Goal: Task Accomplishment & Management: Manage account settings

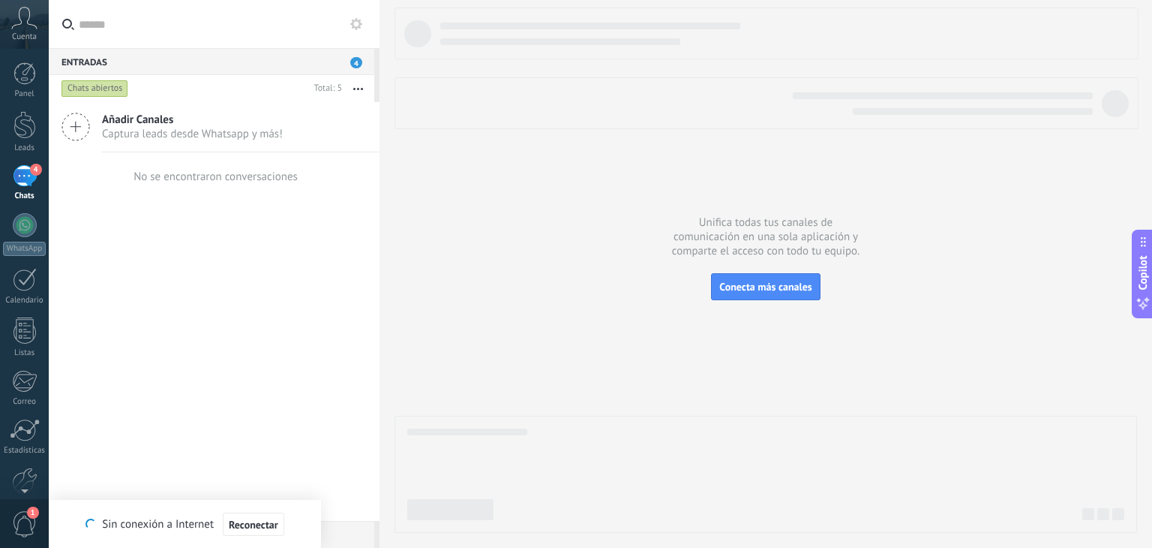
scroll to position [22, 0]
click at [29, 184] on div "4" at bounding box center [25, 176] width 24 height 22
click at [20, 176] on div "4" at bounding box center [25, 176] width 24 height 22
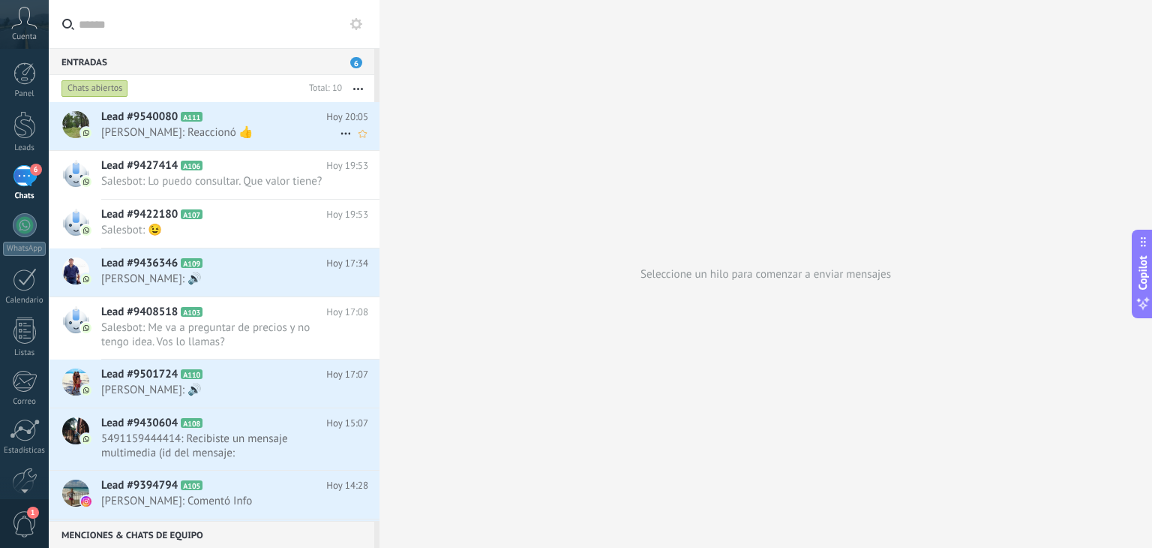
click at [164, 132] on span "Gastón: Reaccionó 👍" at bounding box center [220, 132] width 239 height 14
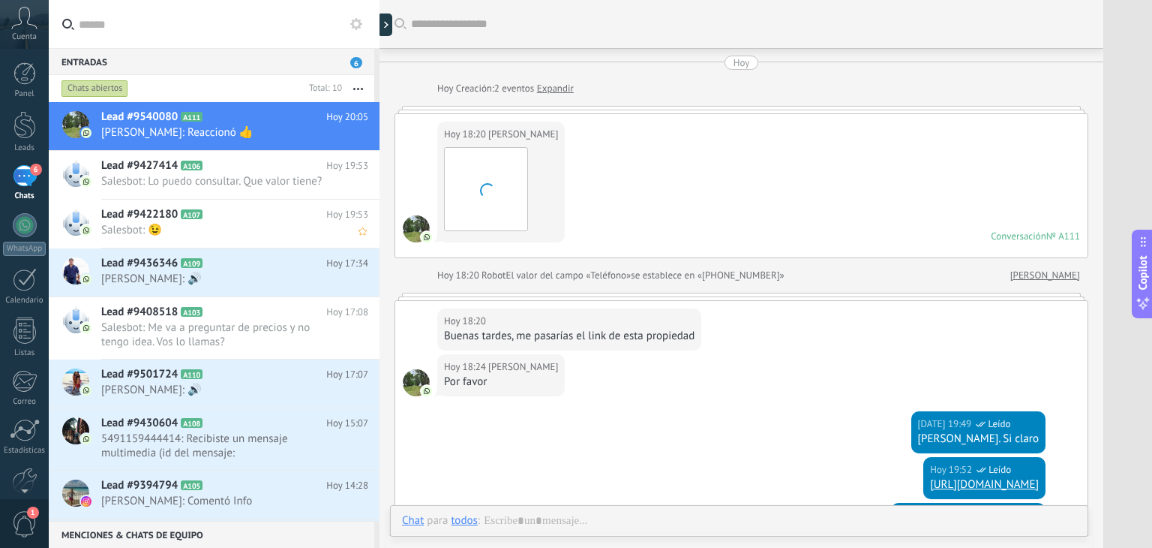
scroll to position [312, 0]
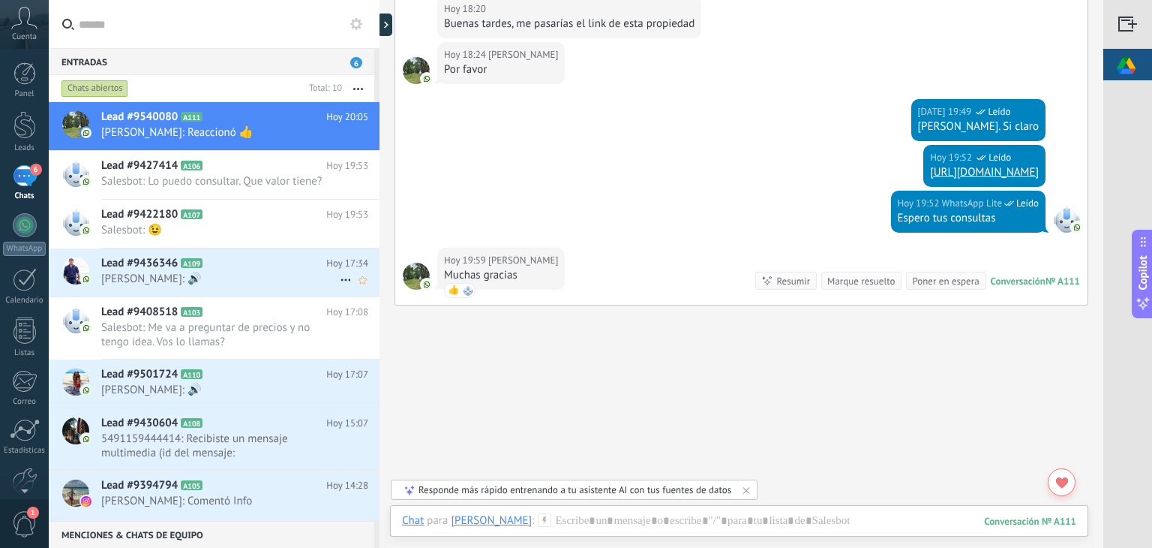
click at [123, 277] on span "Criscenti: 🔊" at bounding box center [220, 279] width 239 height 14
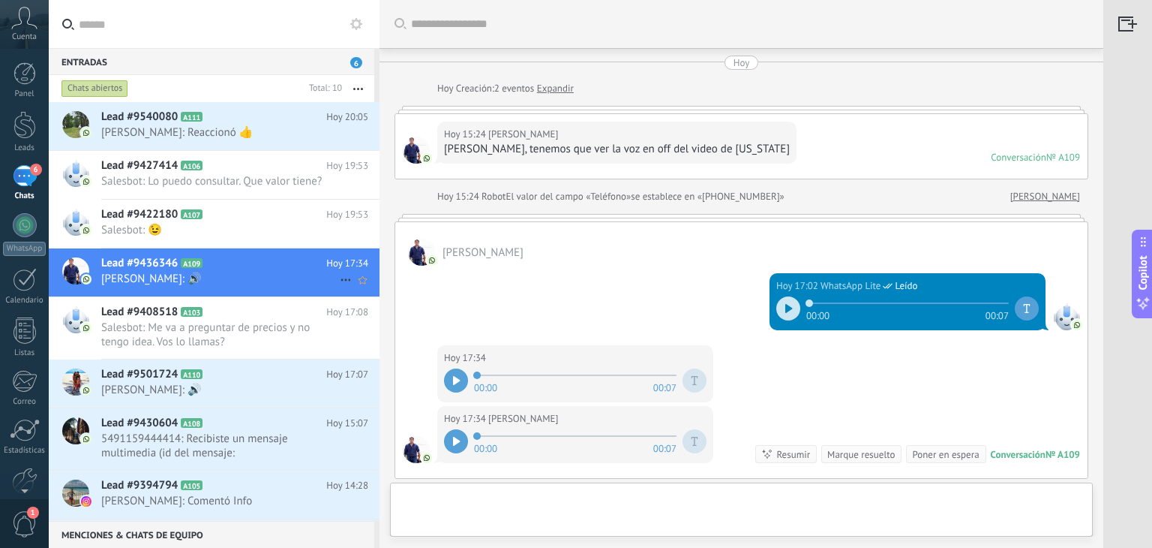
scroll to position [191, 0]
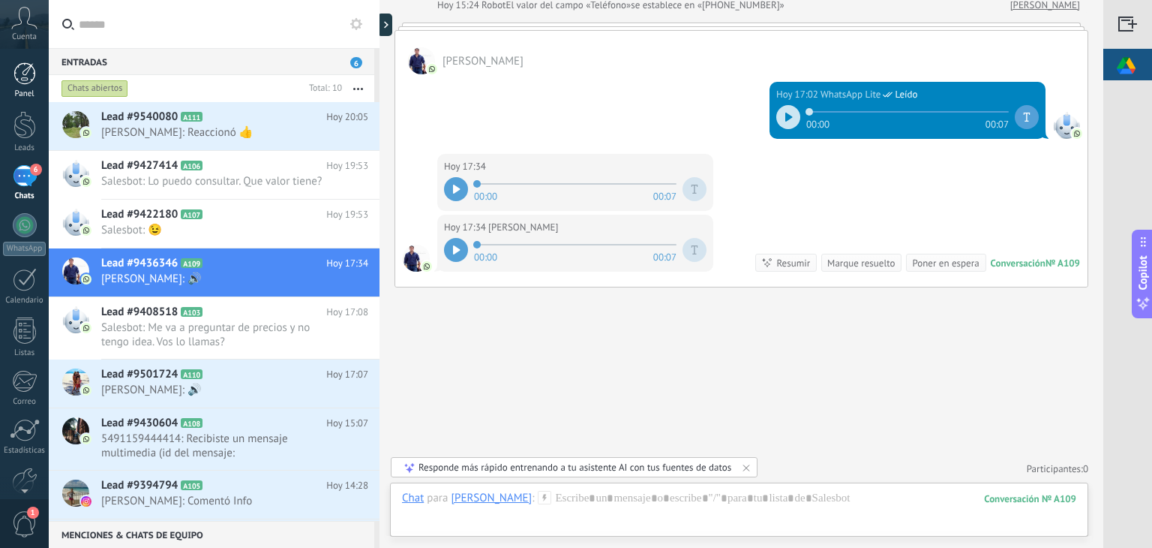
click at [25, 81] on div at bounding box center [25, 73] width 23 height 23
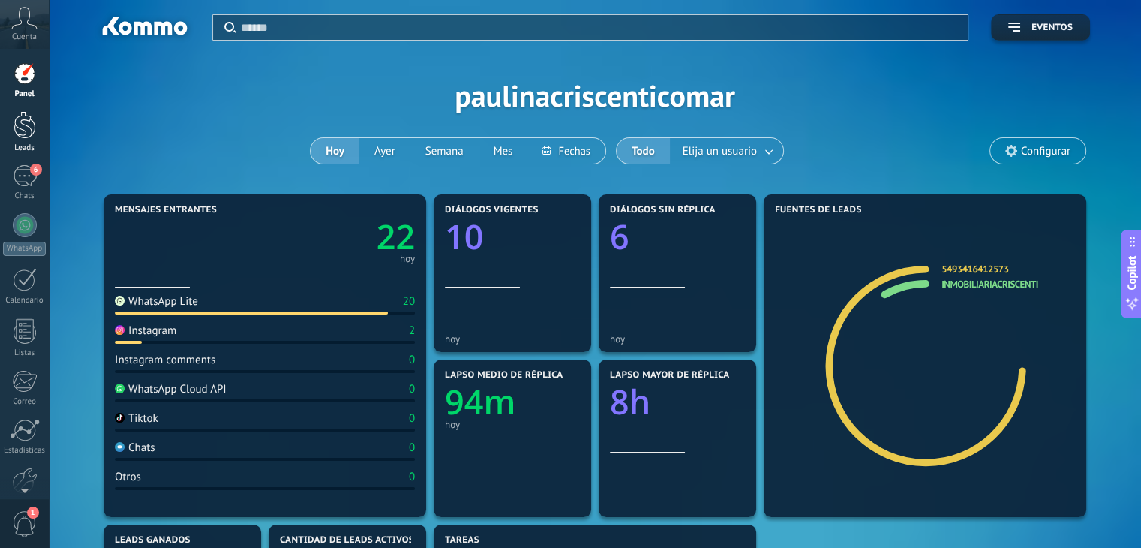
click at [28, 143] on div "Leads" at bounding box center [25, 148] width 44 height 10
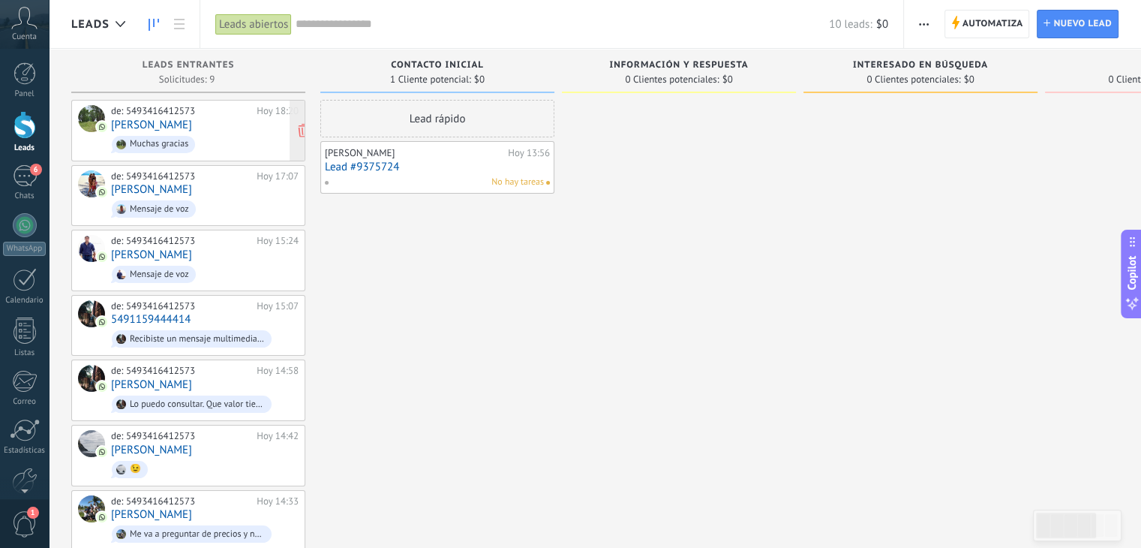
click at [206, 122] on div "de: 5493416412573 Hoy 18:20 Gastón Muchas gracias" at bounding box center [205, 130] width 188 height 51
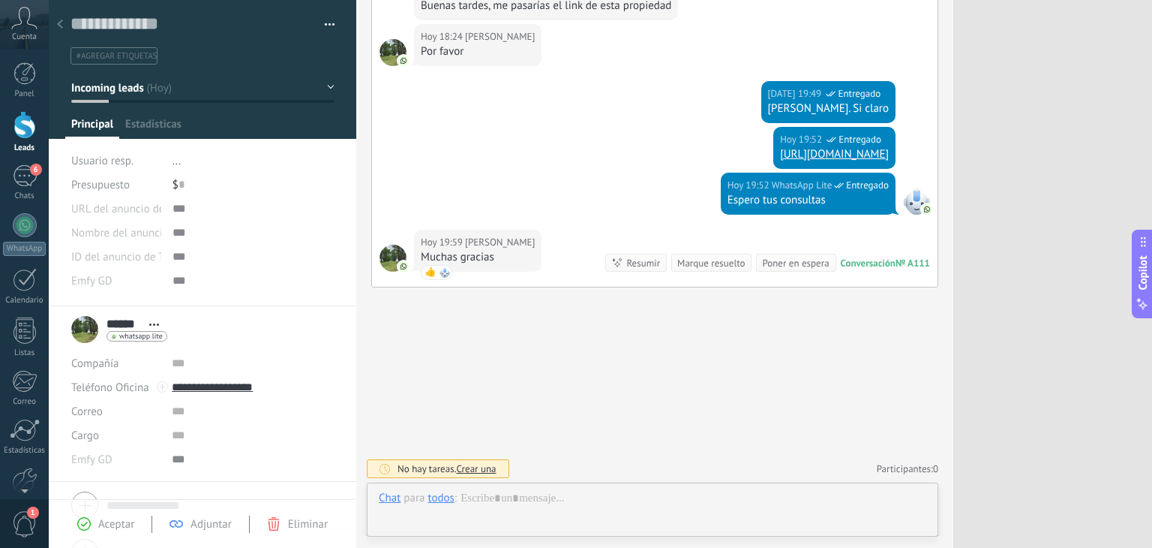
scroll to position [22, 0]
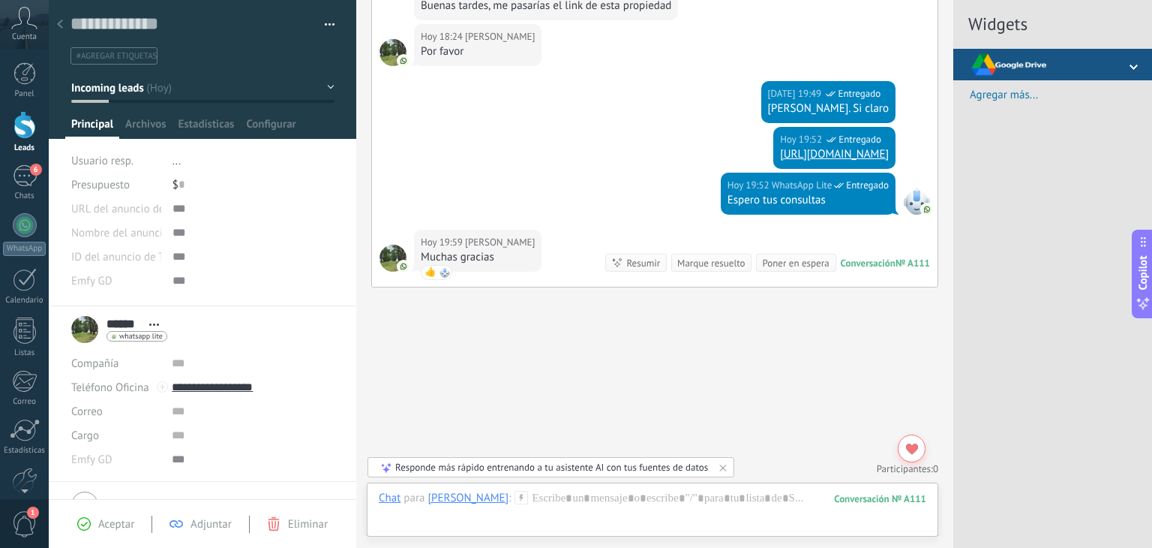
click at [23, 138] on div at bounding box center [25, 125] width 23 height 28
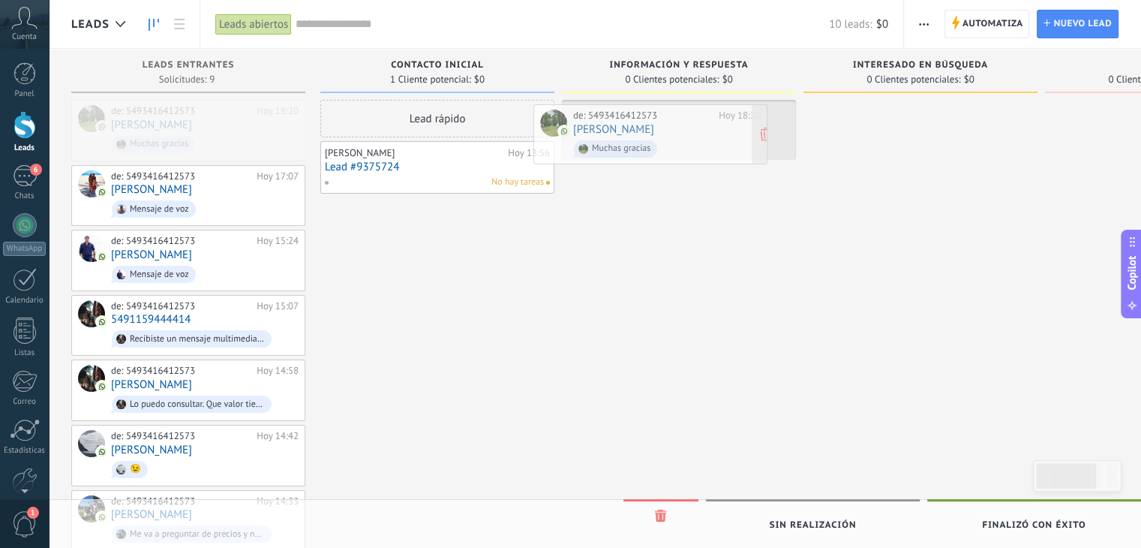
drag, startPoint x: 184, startPoint y: 136, endPoint x: 646, endPoint y: 140, distance: 462.1
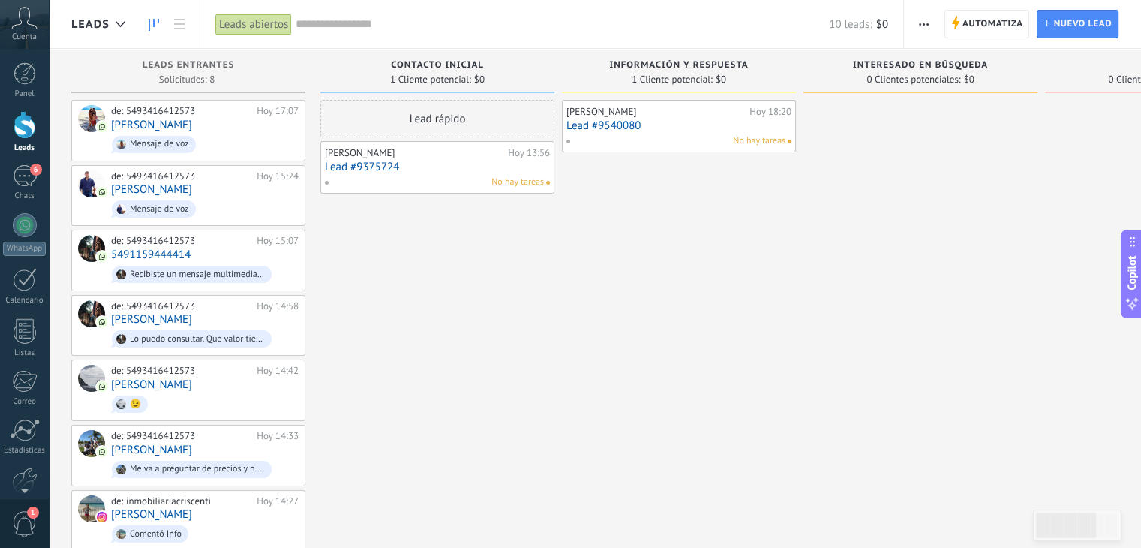
click at [471, 177] on div "No hay tareas" at bounding box center [434, 183] width 220 height 14
click at [431, 166] on link "Lead #9375724" at bounding box center [437, 167] width 225 height 13
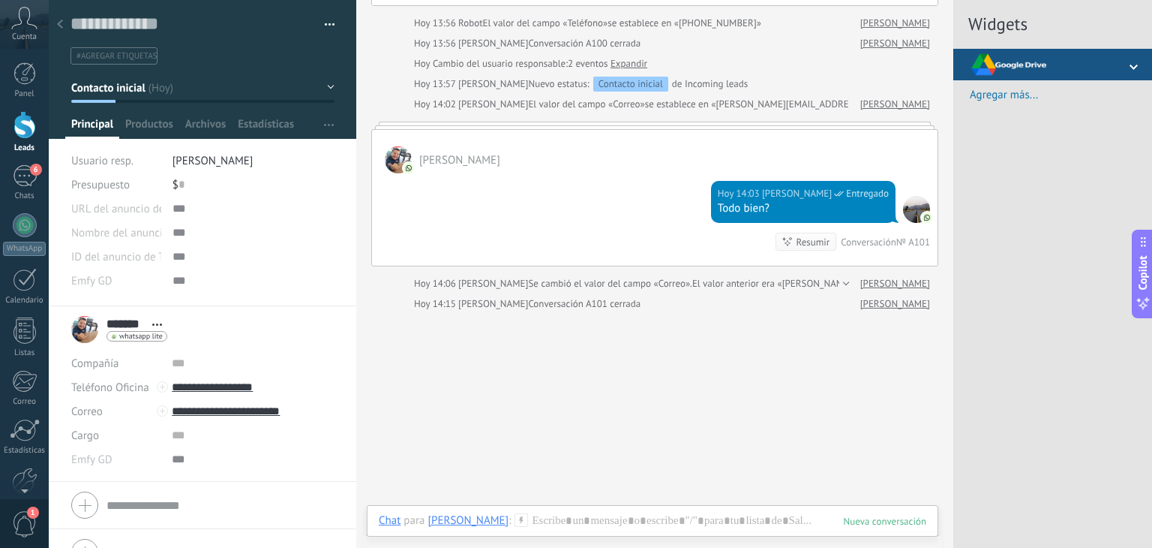
scroll to position [198, 0]
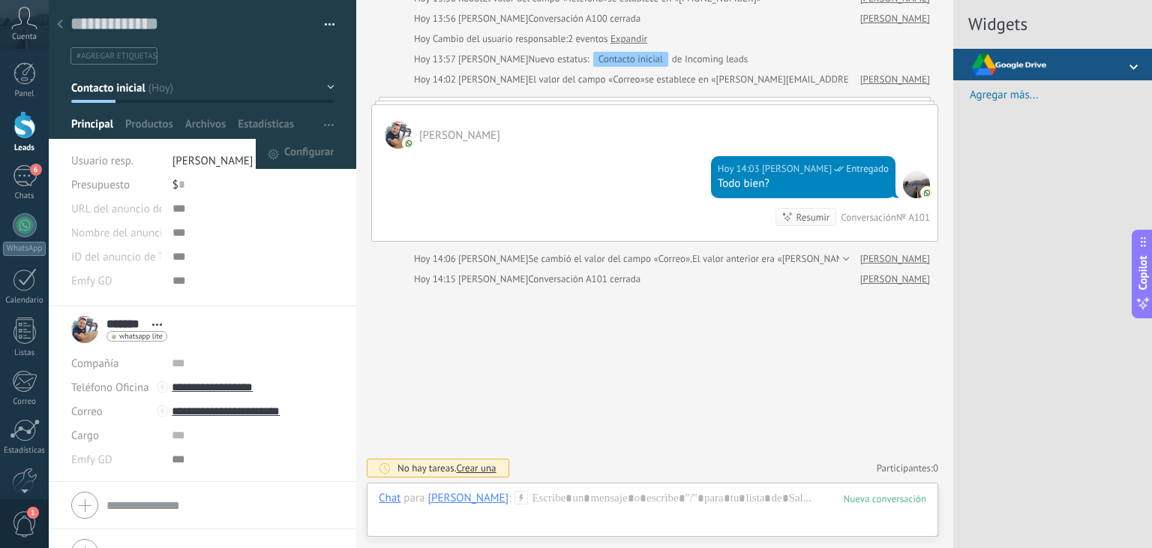
click at [325, 130] on span "button" at bounding box center [329, 124] width 10 height 29
click at [326, 124] on icon "button" at bounding box center [329, 125] width 10 height 2
click at [328, 19] on button "button" at bounding box center [325, 25] width 22 height 23
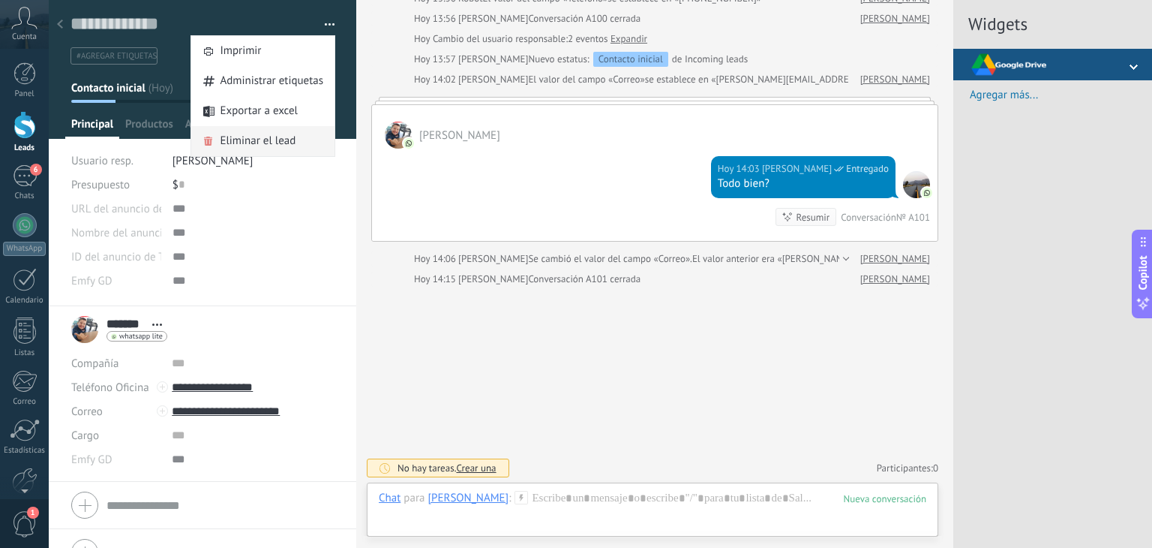
click at [267, 145] on span "Eliminar el lead" at bounding box center [258, 141] width 76 height 30
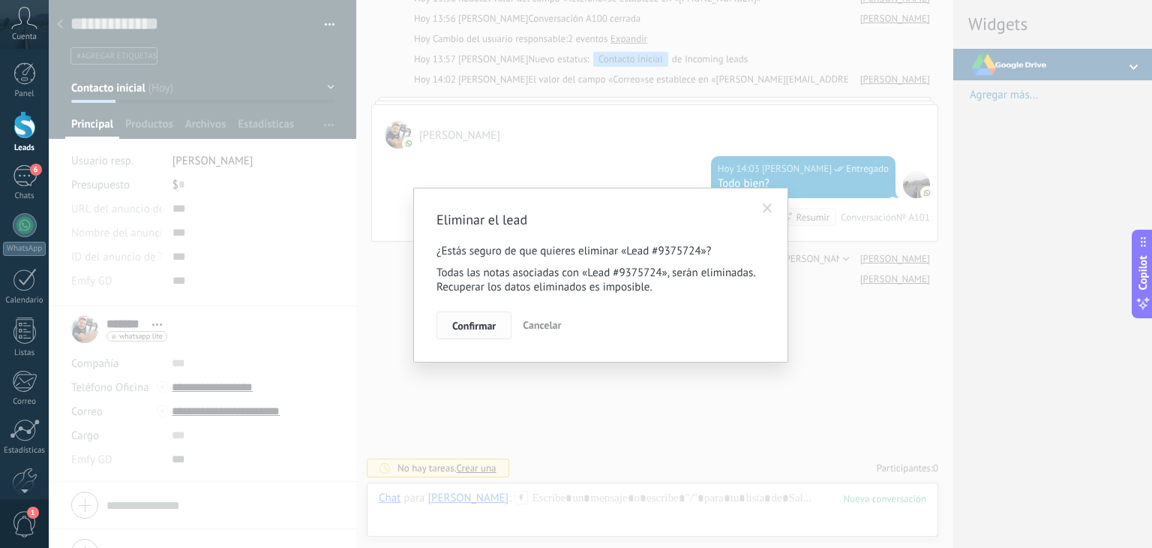
click at [481, 327] on span "Confirmar" at bounding box center [474, 325] width 44 height 11
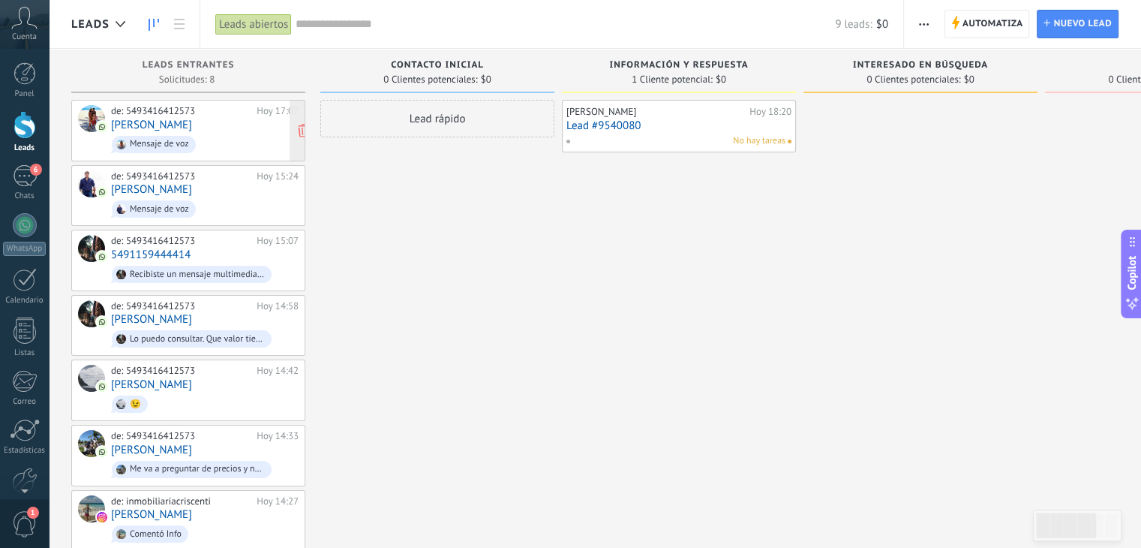
click at [183, 128] on div "de: 5493416412573 Hoy 17:07 hector Mensaje de voz" at bounding box center [205, 130] width 188 height 51
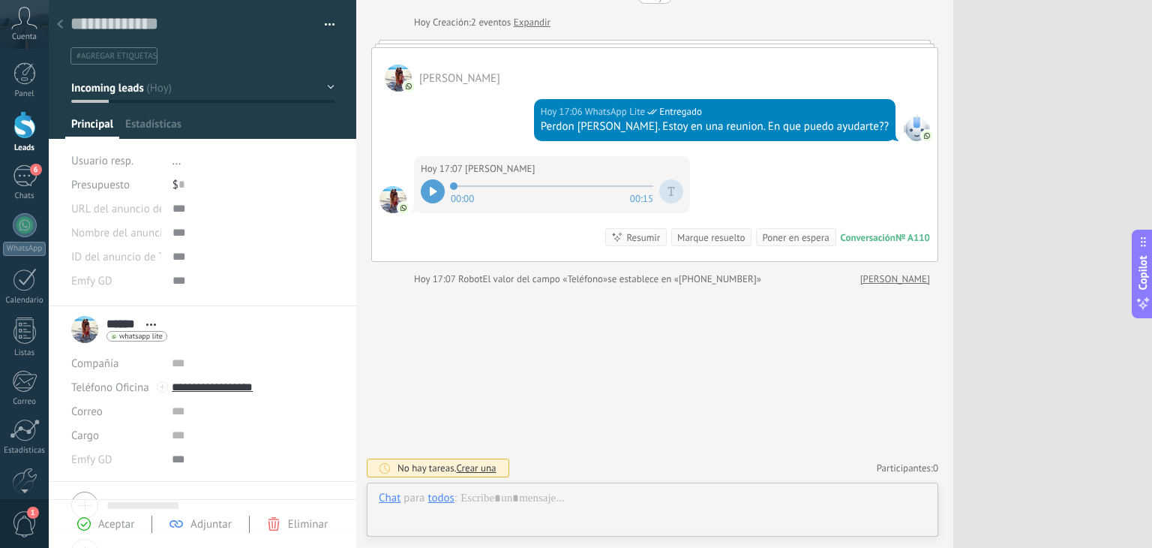
scroll to position [22, 0]
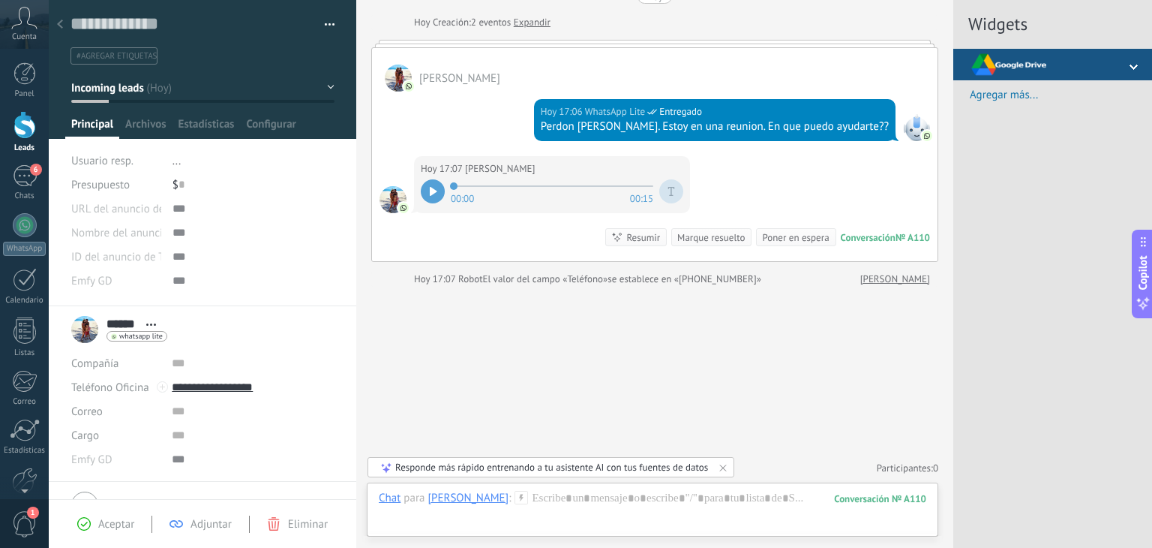
click at [23, 120] on div at bounding box center [25, 125] width 23 height 28
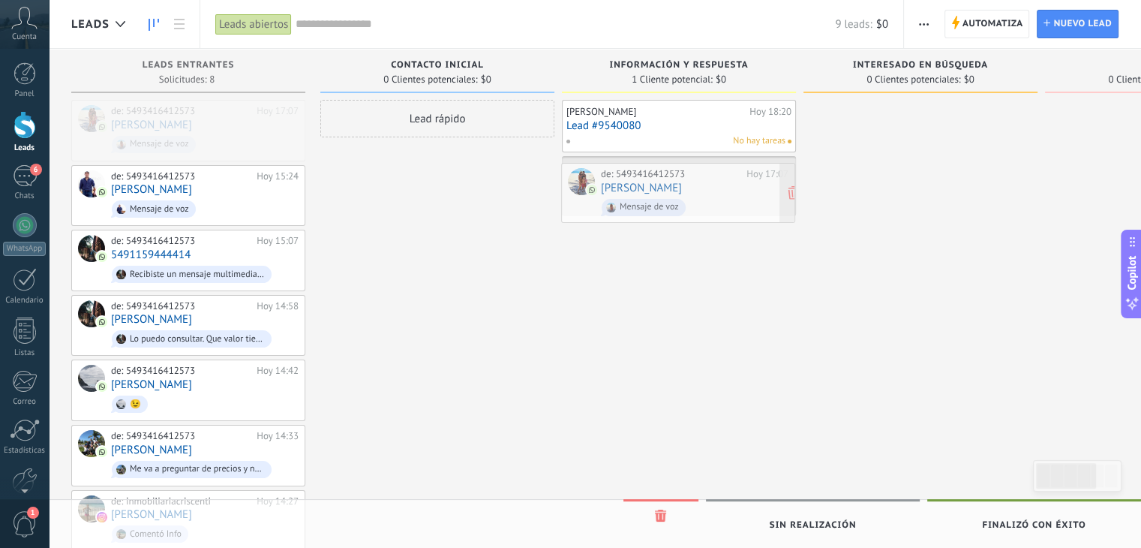
drag, startPoint x: 181, startPoint y: 128, endPoint x: 671, endPoint y: 191, distance: 493.9
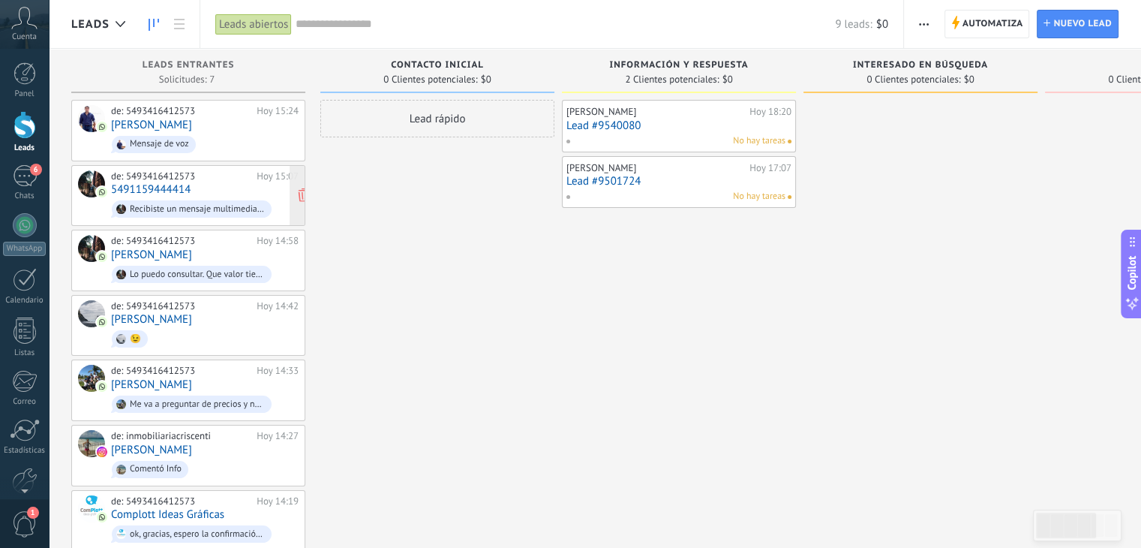
click at [215, 191] on div "de: 5493416412573 Hoy 15:07 5491159444414 Recibiste un mensaje multimedia (id d…" at bounding box center [205, 195] width 188 height 51
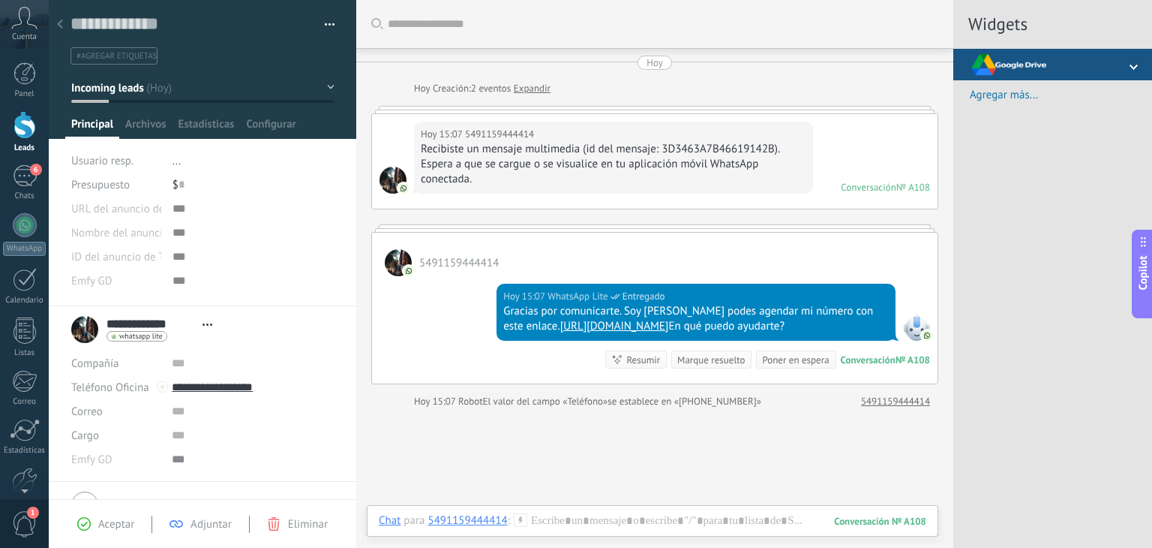
click at [463, 179] on div "Recibiste un mensaje multimedia (id del mensaje: 3D3463A7B46619142B). Espera a …" at bounding box center [614, 164] width 386 height 45
click at [465, 178] on div "Recibiste un mensaje multimedia (id del mensaje: 3D3463A7B46619142B). Espera a …" at bounding box center [614, 164] width 386 height 45
click at [869, 196] on div "Hoy 15:07 5491159444414 Recibiste un mensaje multimedia (id del mensaje: 3D3463…" at bounding box center [655, 161] width 566 height 95
click at [621, 109] on div at bounding box center [654, 110] width 567 height 8
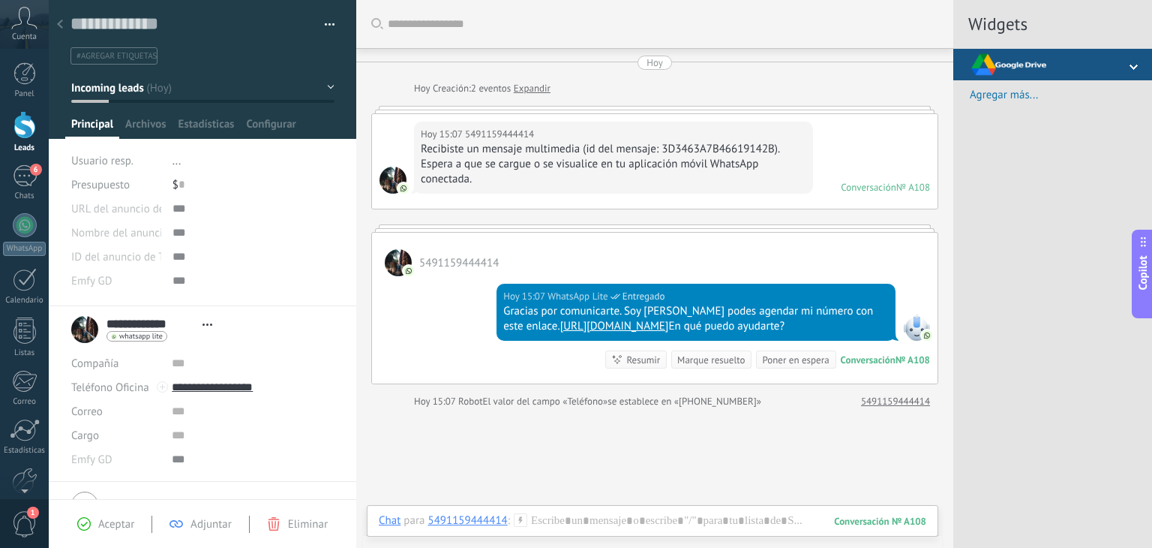
click at [615, 118] on div "Hoy 15:07 5491159444414 Recibiste un mensaje multimedia (id del mensaje: 3D3463…" at bounding box center [655, 161] width 566 height 95
click at [441, 177] on div "Recibiste un mensaje multimedia (id del mensaje: 3D3463A7B46619142B). Espera a …" at bounding box center [614, 164] width 386 height 45
drag, startPoint x: 394, startPoint y: 187, endPoint x: 744, endPoint y: 190, distance: 350.3
click at [395, 186] on div at bounding box center [393, 180] width 27 height 27
drag, startPoint x: 880, startPoint y: 206, endPoint x: 876, endPoint y: 181, distance: 25.8
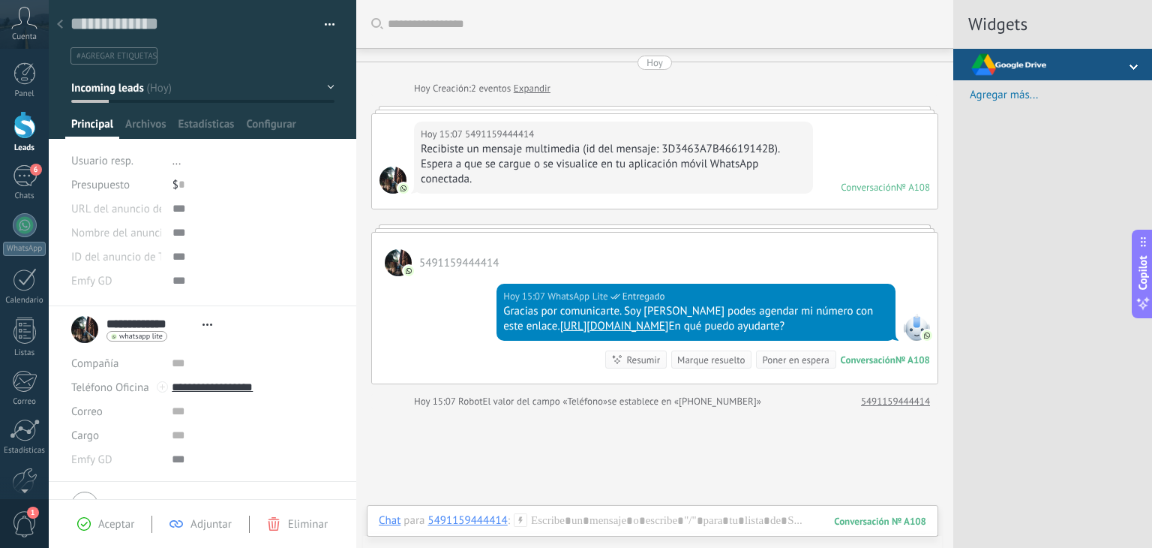
click at [881, 206] on div "Hoy 15:07 5491159444414 Recibiste un mensaje multimedia (id del mensaje: 3D3463…" at bounding box center [655, 161] width 566 height 95
click at [876, 181] on div "Conversación" at bounding box center [869, 187] width 56 height 13
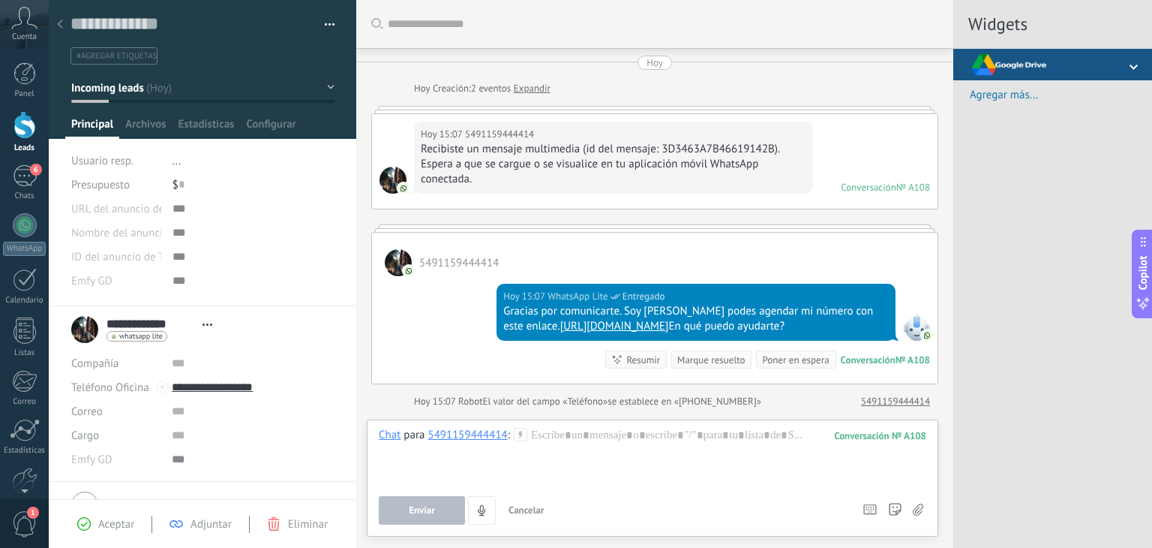
click at [405, 108] on div at bounding box center [654, 110] width 567 height 8
click at [23, 130] on div at bounding box center [25, 125] width 23 height 28
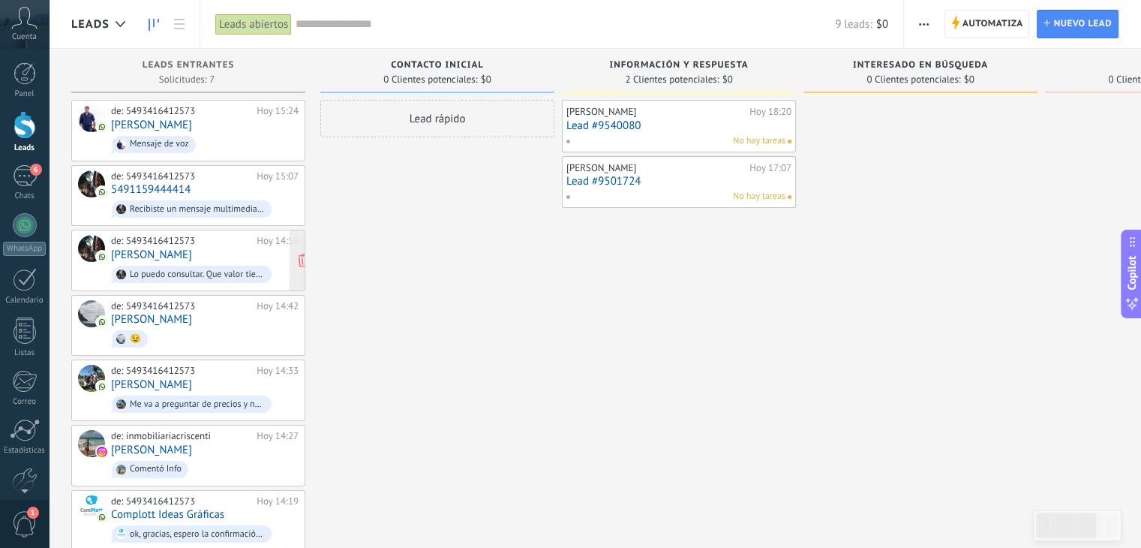
click at [182, 250] on link "Benjamin Dangelo" at bounding box center [151, 254] width 81 height 13
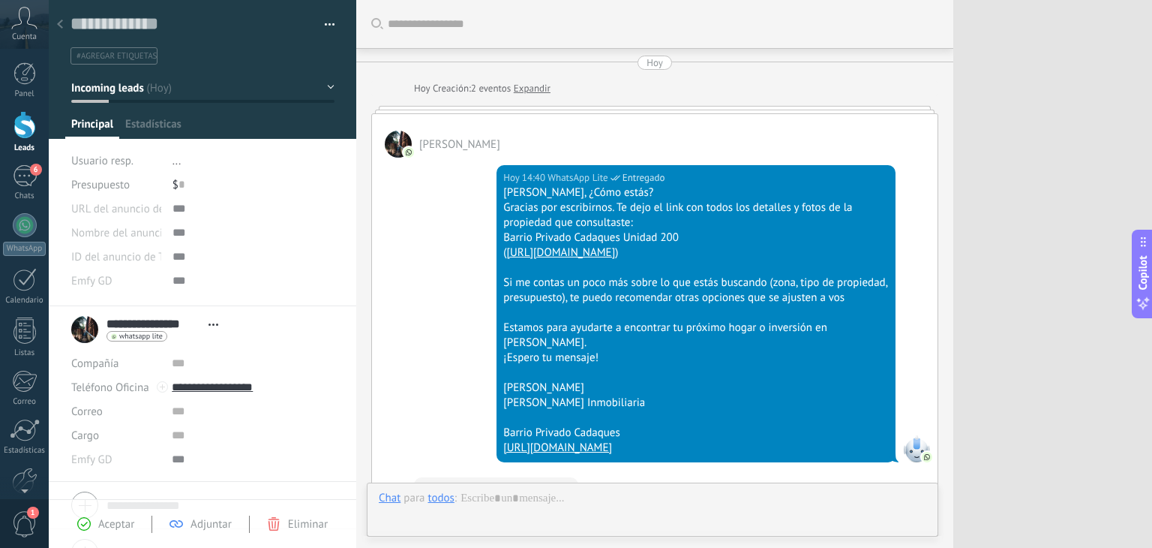
scroll to position [455, 0]
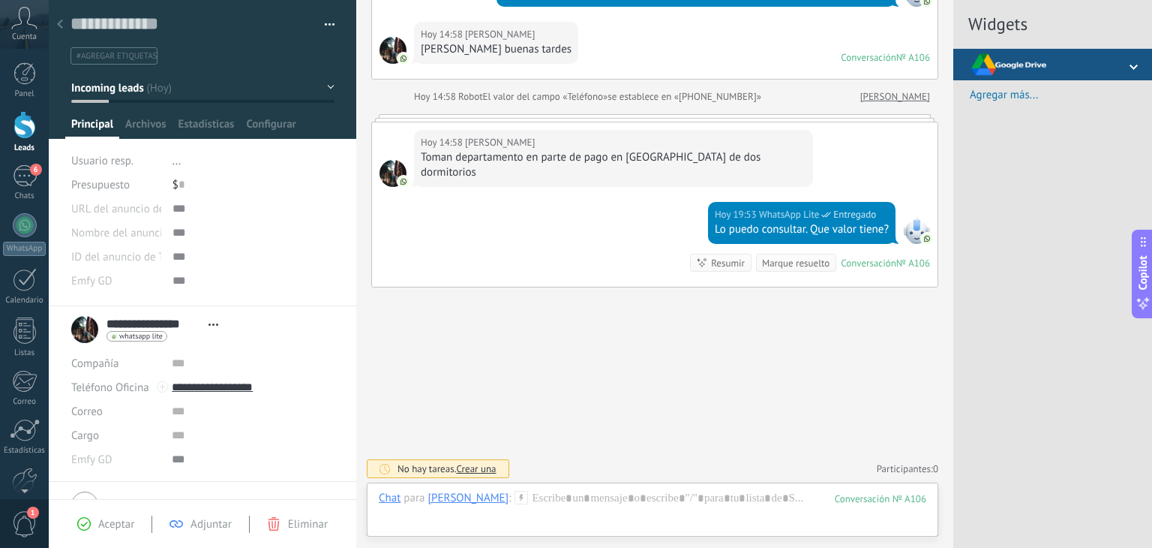
click at [24, 128] on div at bounding box center [25, 125] width 23 height 28
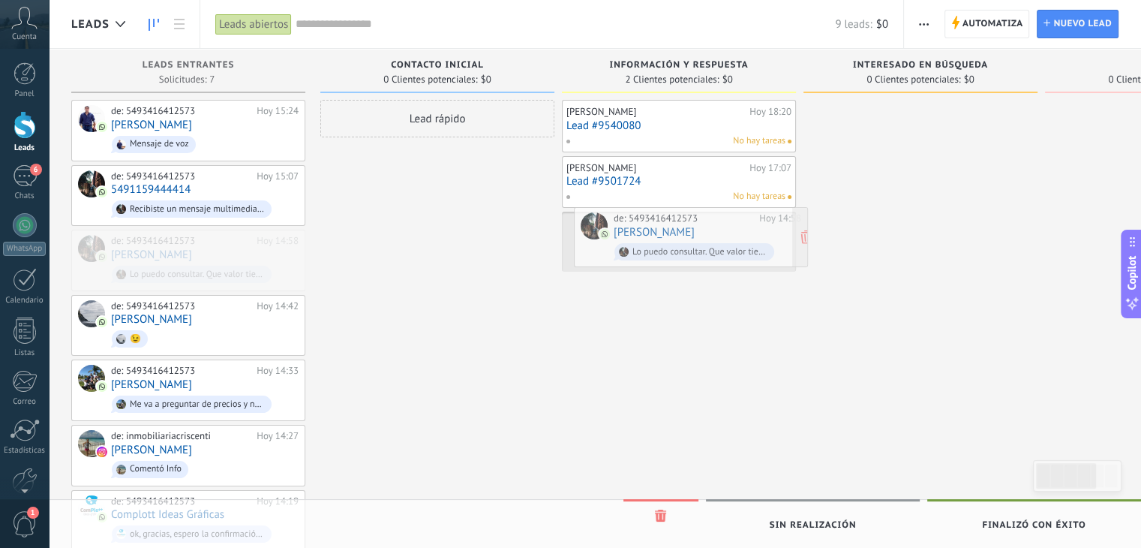
drag, startPoint x: 206, startPoint y: 251, endPoint x: 708, endPoint y: 230, distance: 503.0
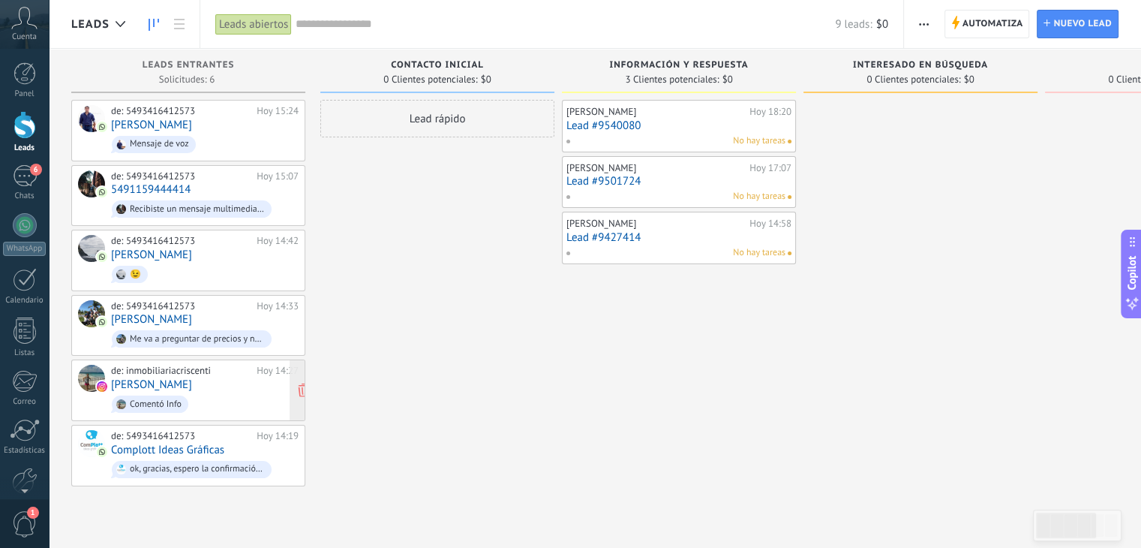
click at [231, 386] on div "de: inmobiliariacriscenti Hoy 14:27 Paulina Maquirriain Comentó Info" at bounding box center [205, 390] width 188 height 51
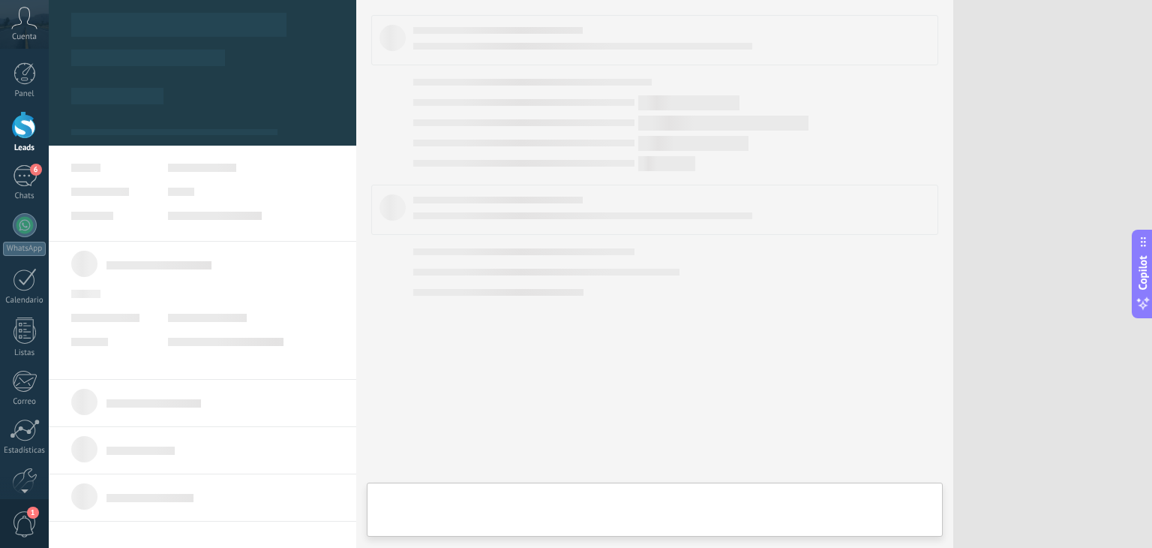
type textarea "**********"
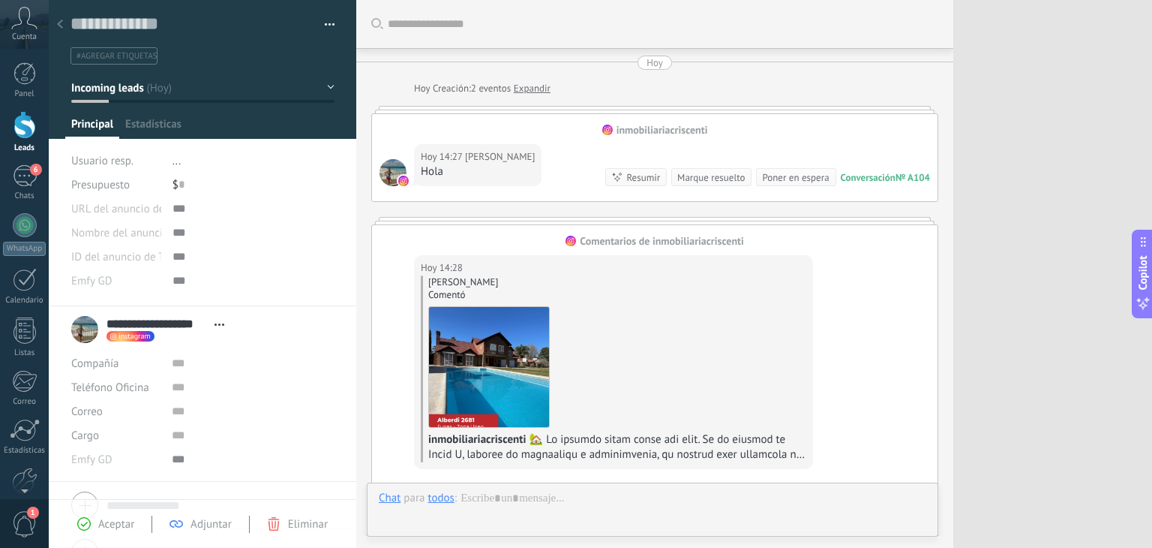
scroll to position [243, 0]
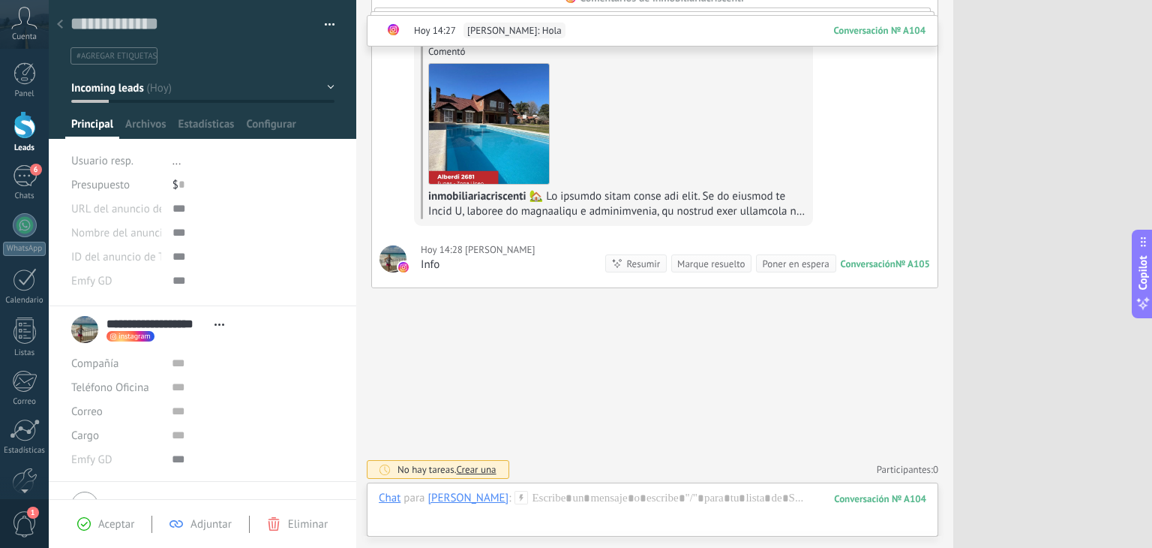
click at [321, 29] on button "button" at bounding box center [325, 25] width 22 height 23
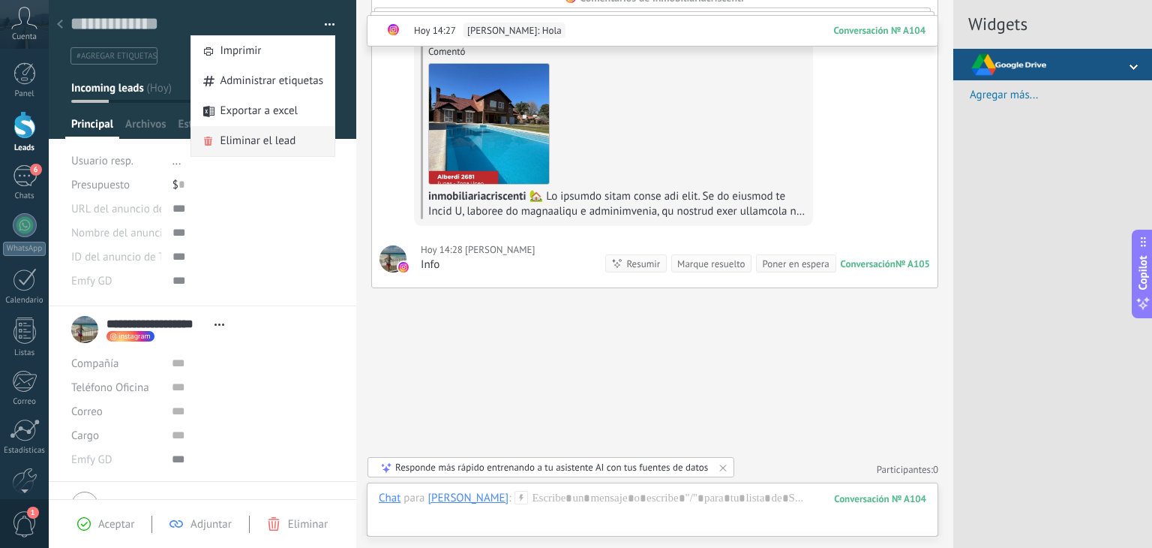
click at [257, 141] on span "Eliminar el lead" at bounding box center [258, 141] width 76 height 30
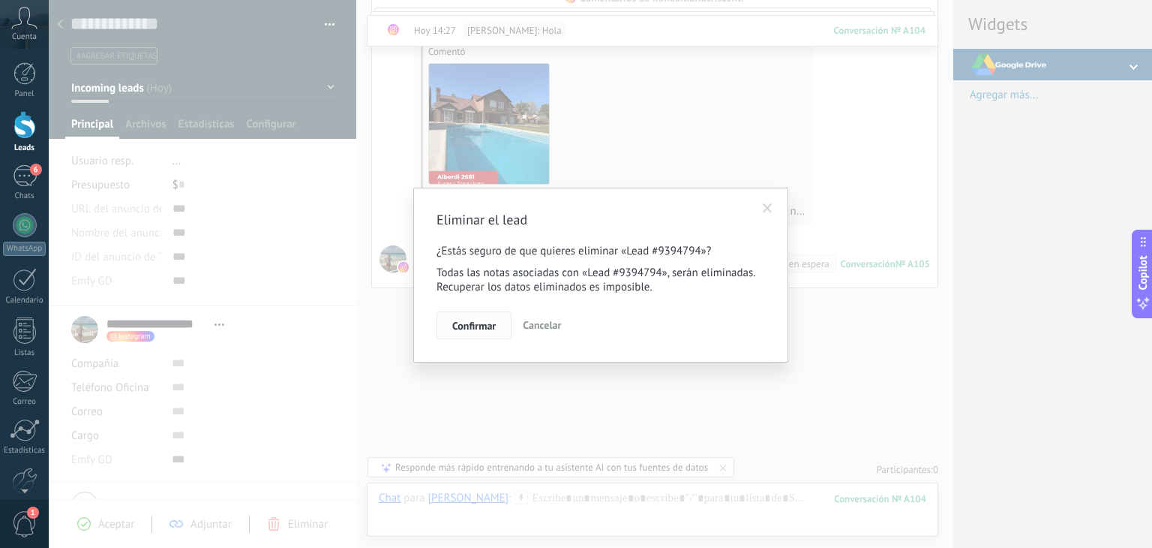
click at [461, 328] on span "Confirmar" at bounding box center [474, 325] width 44 height 11
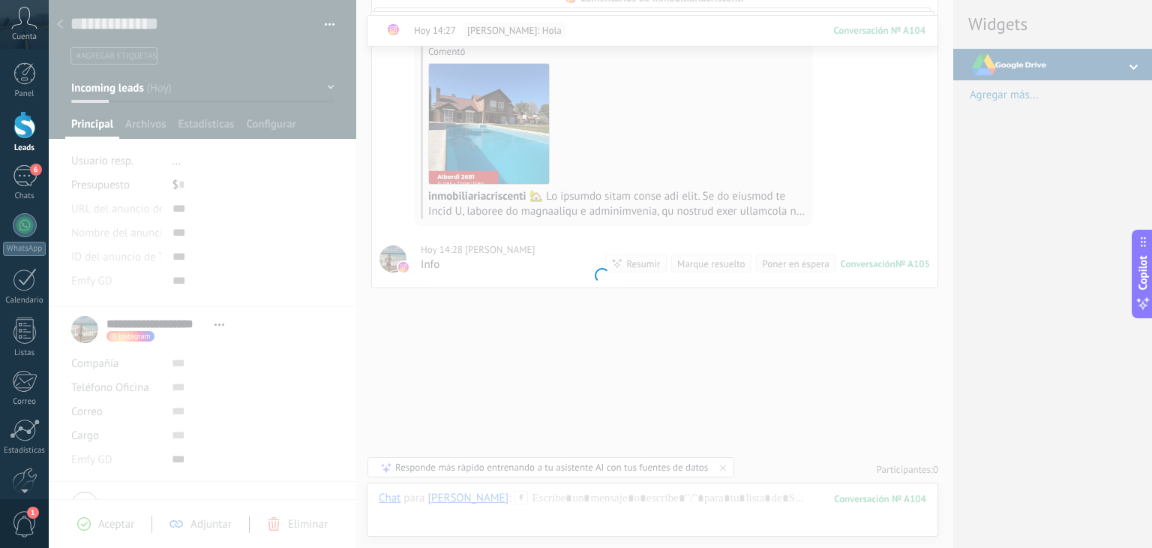
scroll to position [288, 0]
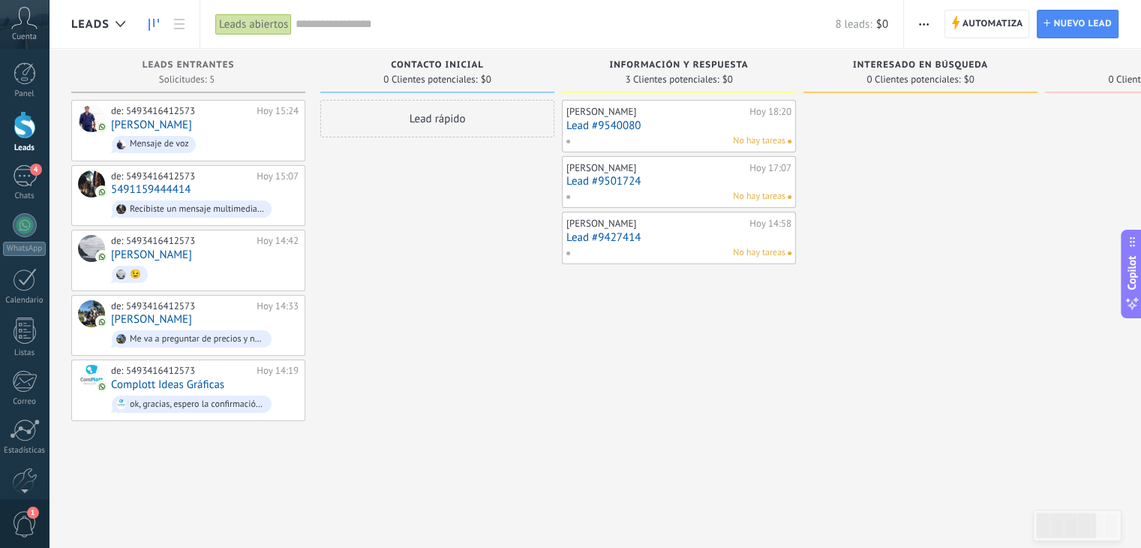
click at [374, 336] on div "Lead rápido" at bounding box center [437, 276] width 234 height 352
click at [551, 301] on div "Lead rápido" at bounding box center [437, 276] width 234 height 352
click at [29, 178] on div "4" at bounding box center [25, 176] width 24 height 22
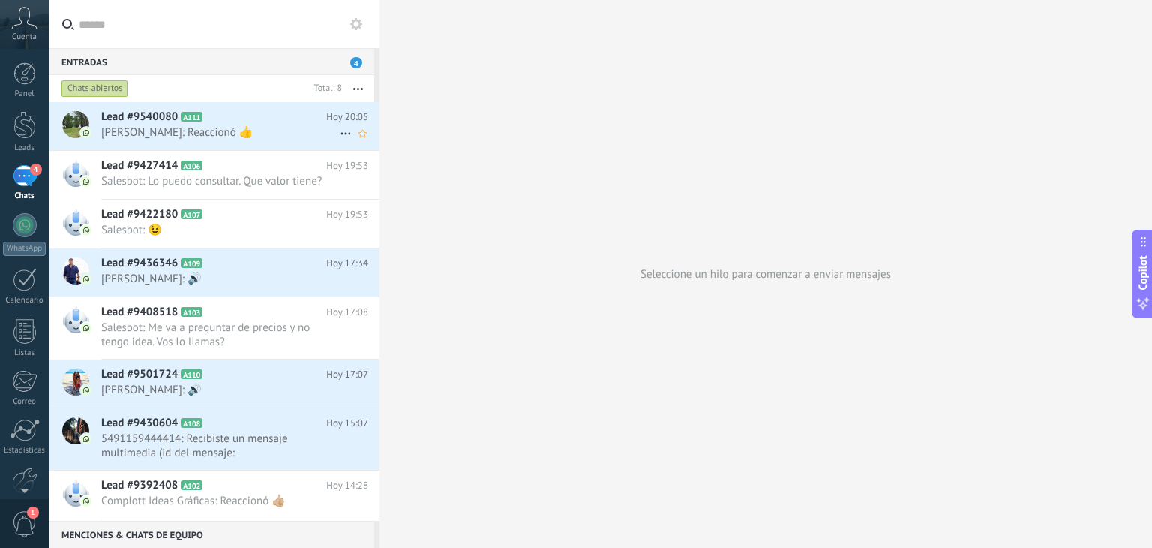
click at [137, 143] on div "Lead #9540080 A111 Hoy 20:05 Gastón: Reaccionó 👍" at bounding box center [240, 125] width 278 height 47
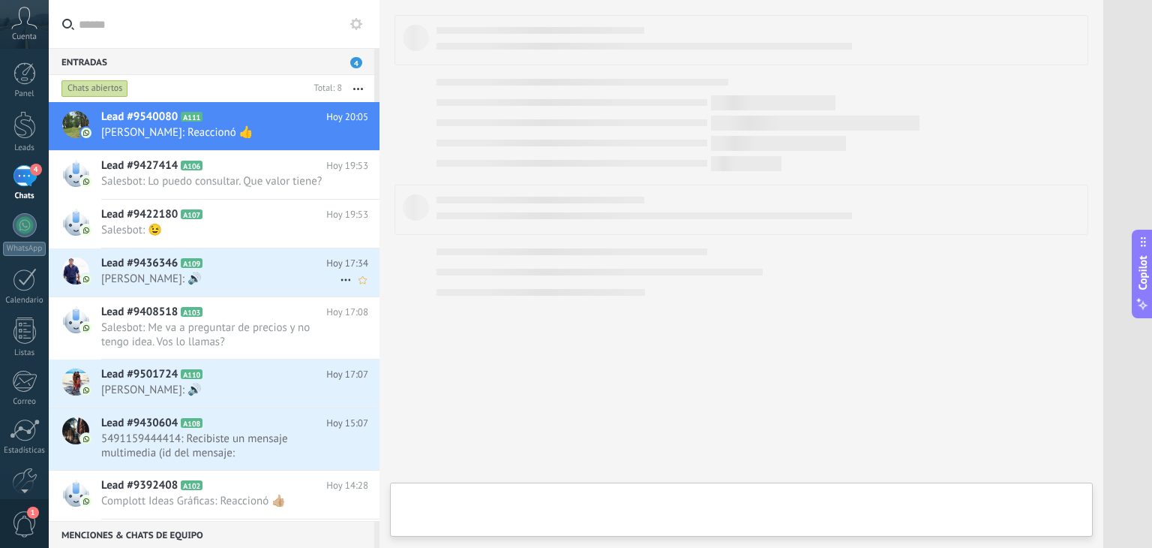
click at [126, 263] on span "Lead #9436346" at bounding box center [139, 263] width 77 height 15
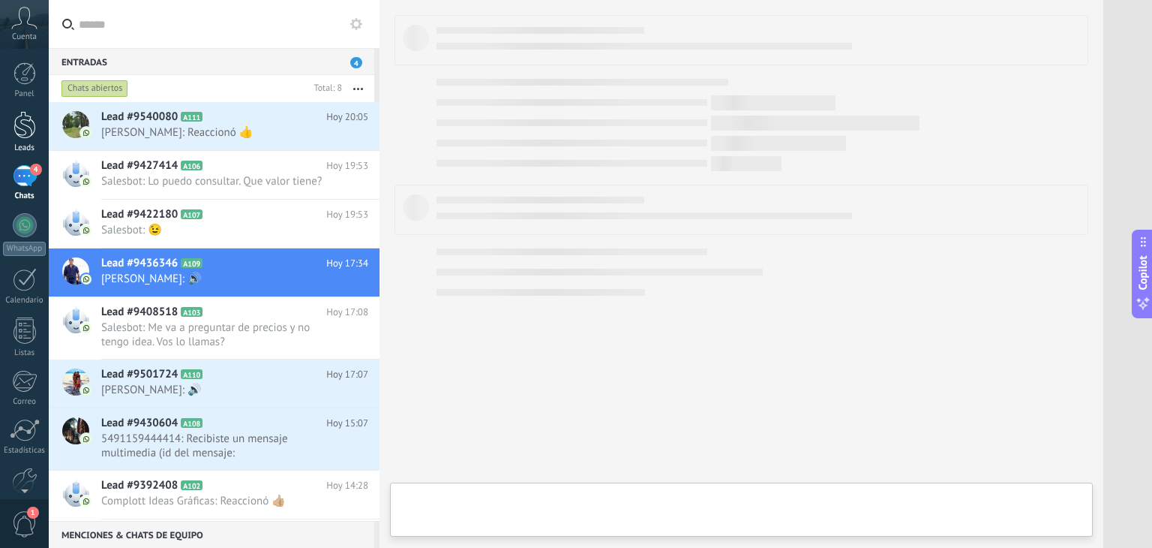
click at [27, 128] on div at bounding box center [25, 125] width 23 height 28
